Goal: Navigation & Orientation: Go to known website

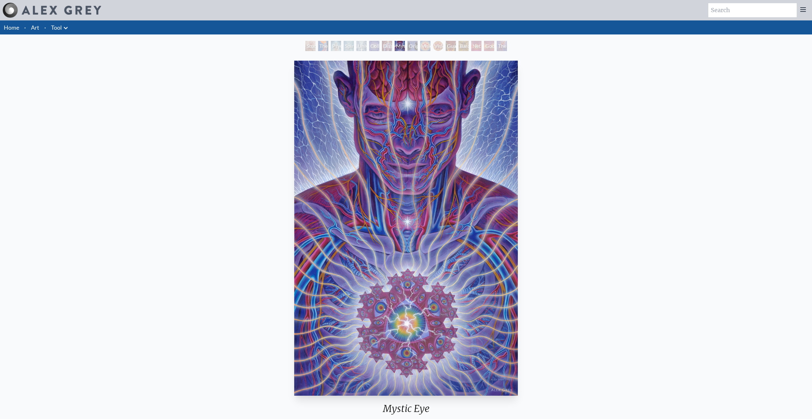
click at [50, 7] on img at bounding box center [61, 10] width 79 height 9
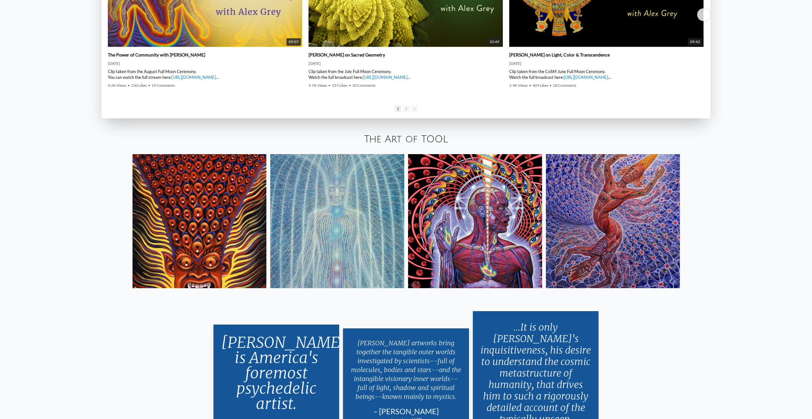
scroll to position [1403, 0]
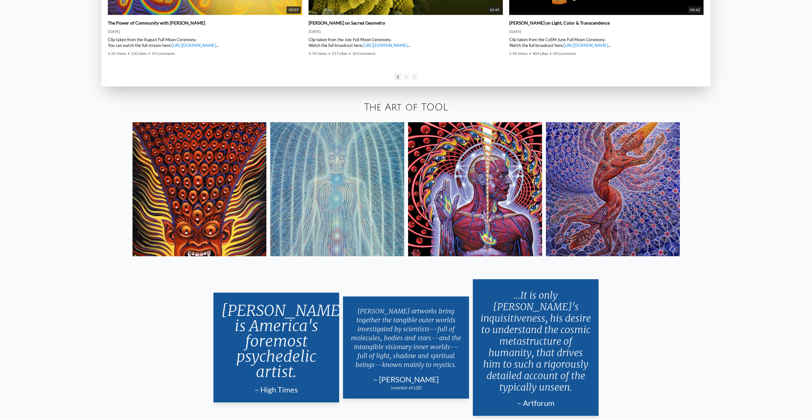
click at [516, 199] on img at bounding box center [475, 189] width 134 height 134
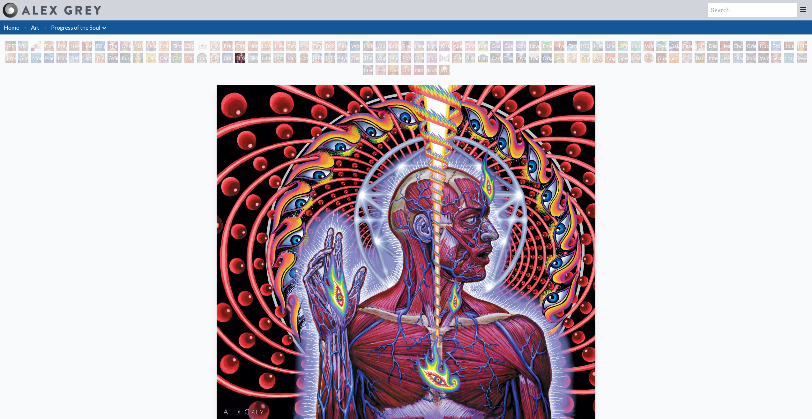
scroll to position [96, 0]
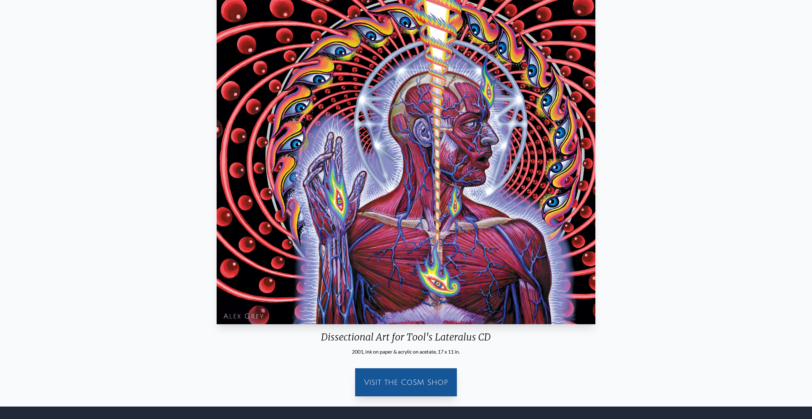
click at [445, 380] on div "Visit the CoSM Shop" at bounding box center [406, 382] width 94 height 20
click at [390, 388] on div "Visit the CoSM Shop" at bounding box center [406, 382] width 94 height 20
